Goal: Navigation & Orientation: Go to known website

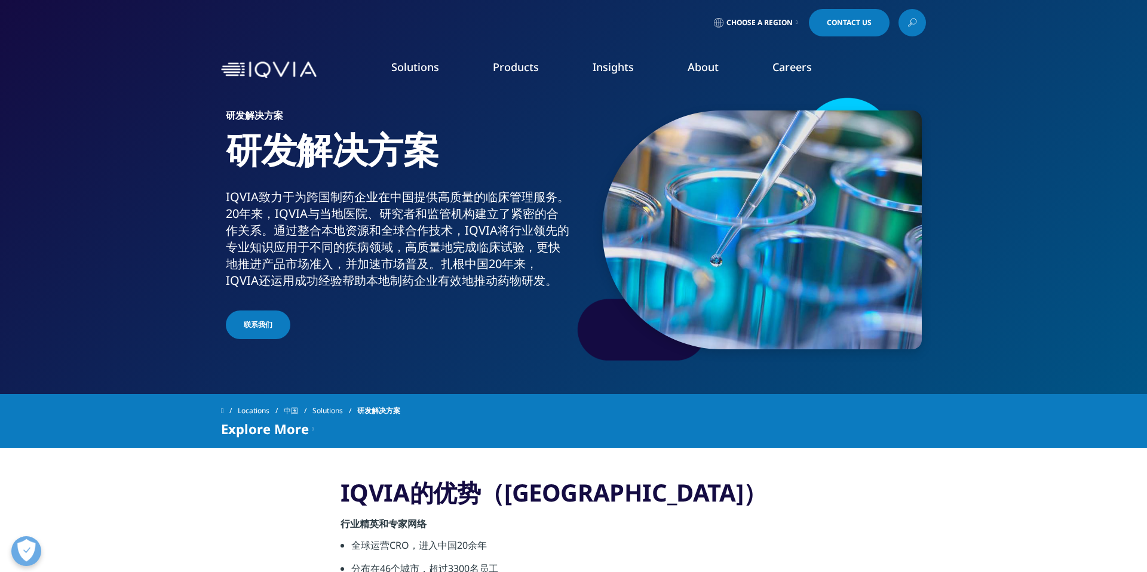
click at [791, 25] on link "Choose a Region" at bounding box center [755, 22] width 88 height 27
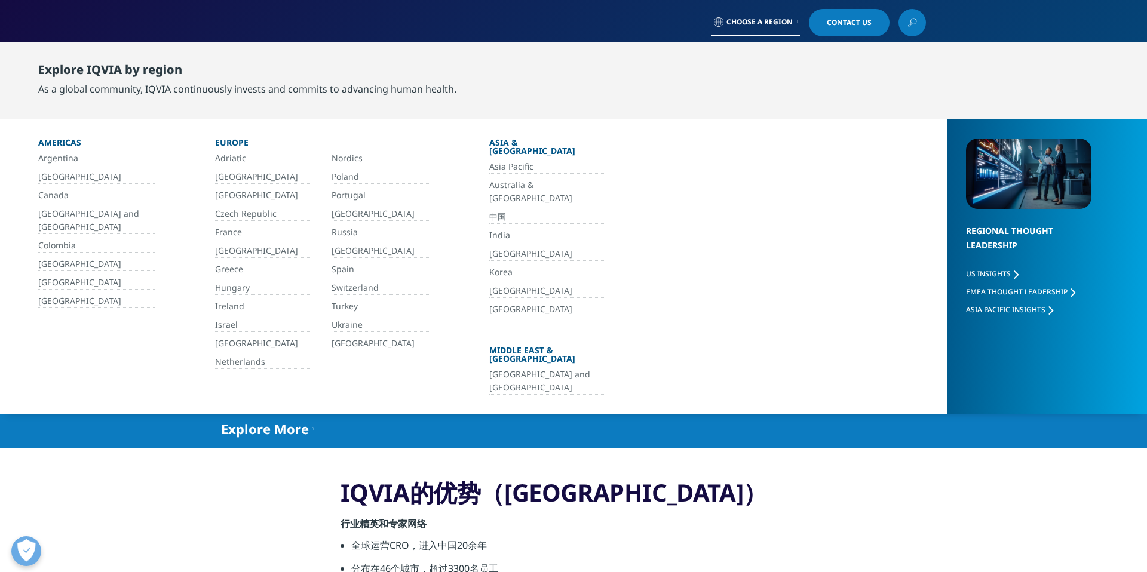
click at [505, 247] on link "[GEOGRAPHIC_DATA]" at bounding box center [546, 254] width 115 height 14
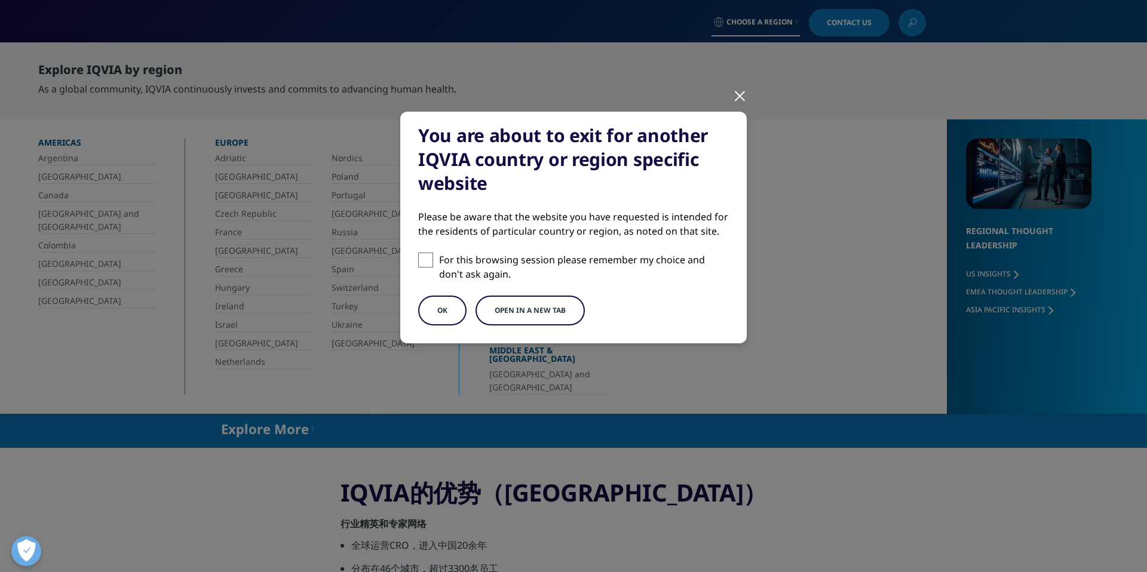
click at [428, 262] on span at bounding box center [425, 260] width 15 height 15
click at [428, 262] on input "For this browsing session please remember my choice and don't ask again." at bounding box center [425, 260] width 15 height 15
checkbox input "true"
click at [503, 299] on button "Open in a new tab" at bounding box center [529, 311] width 109 height 30
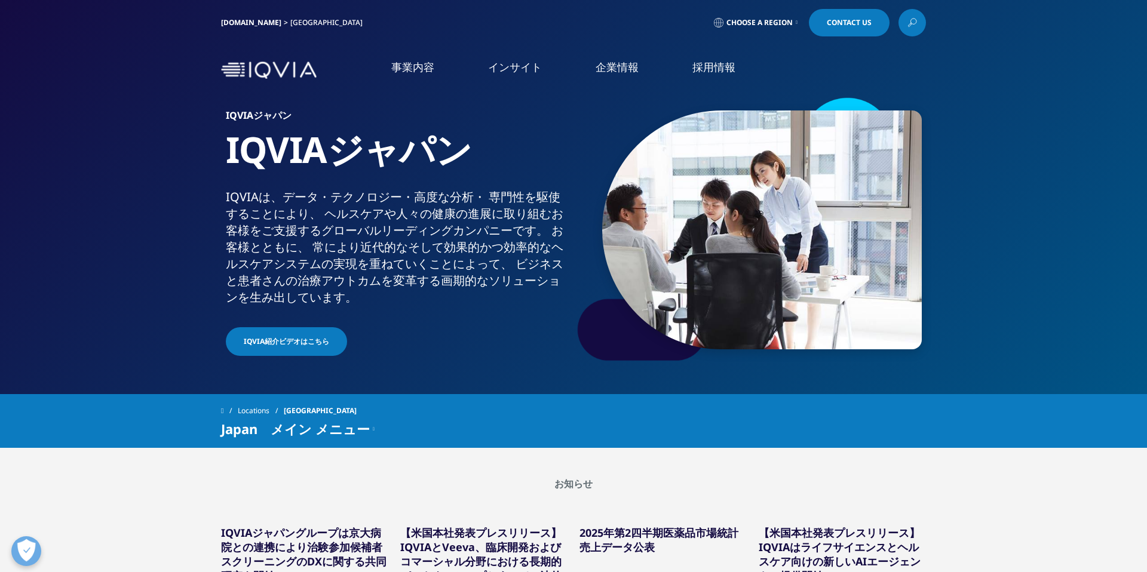
click at [96, 155] on link "IQVIAグループ" at bounding box center [234, 154] width 366 height 14
